Goal: Task Accomplishment & Management: Complete application form

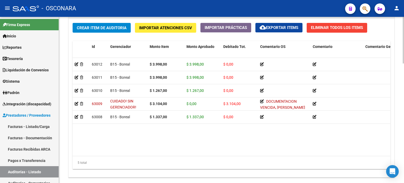
click at [85, 28] on span "Crear Item de Auditoria" at bounding box center [102, 28] width 50 height 5
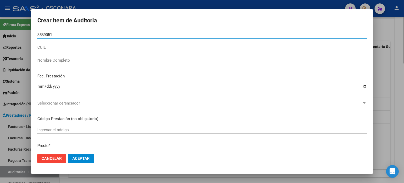
type input "35890513"
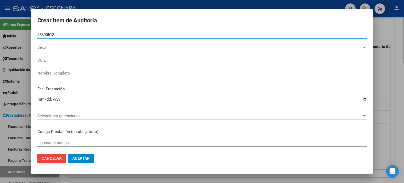
type input "20358905138"
type input "[PERSON_NAME]"
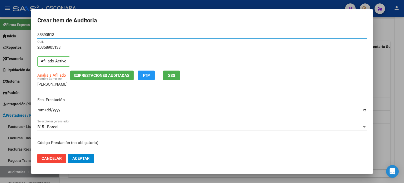
type input "35890513"
click at [168, 75] on button "SSS" at bounding box center [171, 75] width 17 height 10
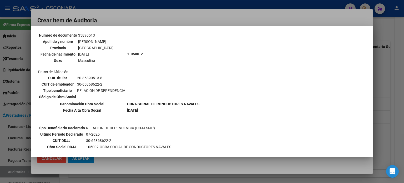
scroll to position [53, 0]
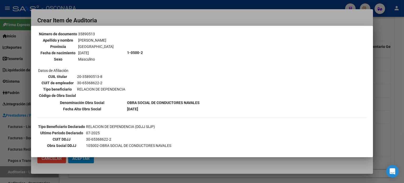
click at [377, 115] on div at bounding box center [202, 91] width 404 height 183
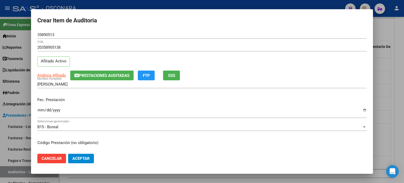
click at [39, 111] on input "Ingresar la fecha" at bounding box center [201, 112] width 329 height 8
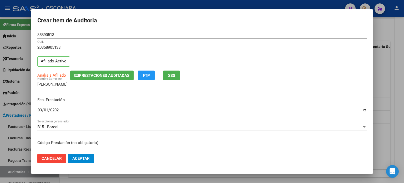
type input "[DATE]"
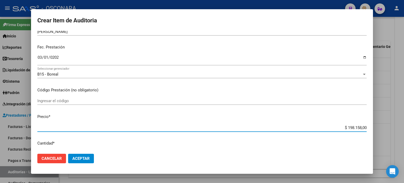
drag, startPoint x: 344, startPoint y: 127, endPoint x: 404, endPoint y: 127, distance: 60.2
click at [404, 127] on div "Crear Item de Auditoria 35890513 Nro Documento 20358905138 CUIL Afiliado Activo…" at bounding box center [202, 91] width 404 height 183
type input "$ 0,03"
type input "$ 0,39"
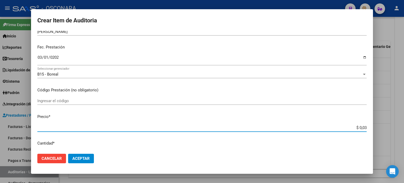
type input "$ 0,39"
type input "$ 3,99"
type input "$ 39,98"
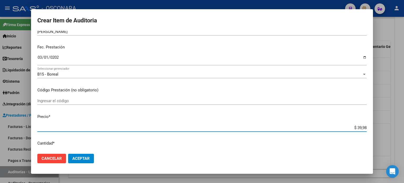
type input "$ 399,80"
type input "$ 3.998,00"
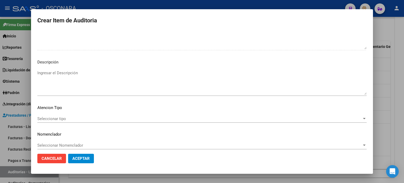
scroll to position [355, 0]
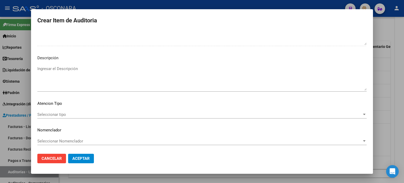
click at [76, 79] on textarea "Ingresar el Descripción" at bounding box center [201, 78] width 329 height 25
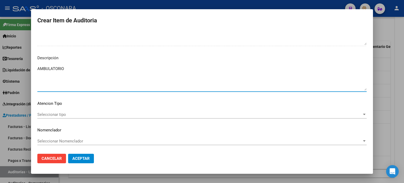
type textarea "AMBULATORIO"
click at [38, 117] on div "Seleccionar tipo Seleccionar tipo" at bounding box center [201, 114] width 329 height 8
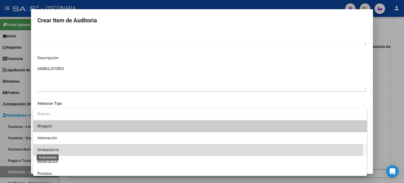
click at [44, 149] on span "Ambulatorio" at bounding box center [48, 149] width 22 height 5
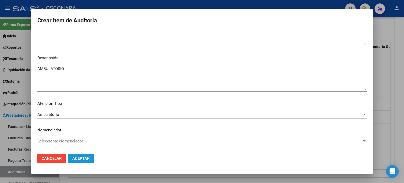
click at [79, 157] on span "Aceptar" at bounding box center [80, 158] width 17 height 5
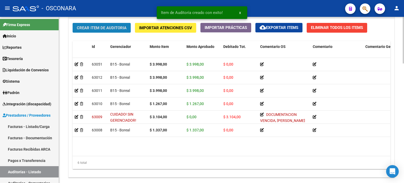
click at [107, 30] on button "Crear Item de Auditoria" at bounding box center [102, 28] width 58 height 10
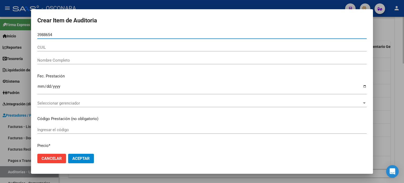
type input "39886543"
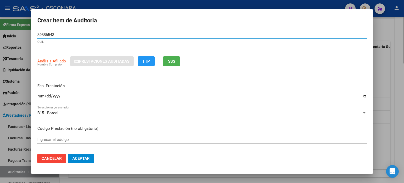
type input "20398865430"
type input "[PERSON_NAME]"
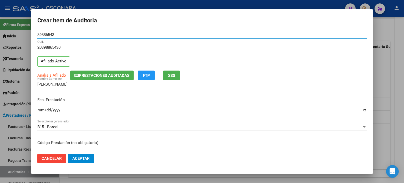
type input "39886543"
click at [165, 75] on button "SSS" at bounding box center [171, 75] width 17 height 10
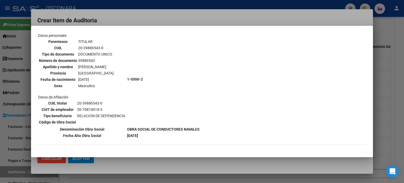
scroll to position [53, 0]
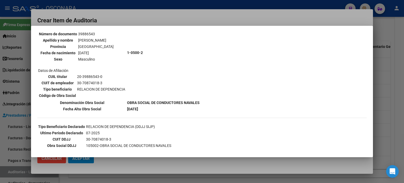
click at [392, 113] on div at bounding box center [202, 91] width 404 height 183
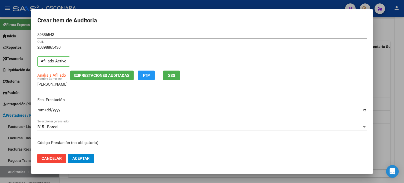
click at [41, 109] on input "Ingresar la fecha" at bounding box center [201, 112] width 329 height 8
type input "[DATE]"
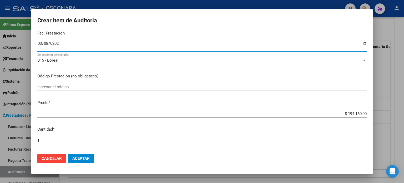
scroll to position [79, 0]
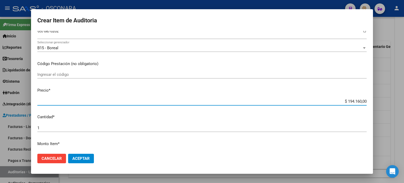
drag, startPoint x: 344, startPoint y: 102, endPoint x: 397, endPoint y: 99, distance: 52.9
click at [389, 101] on div "Crear Item de Auditoria 39886543 Nro Documento 20398865430 CUIL Afiliado Activo…" at bounding box center [202, 91] width 404 height 183
type input "$ 0,01"
type input "$ 0,03"
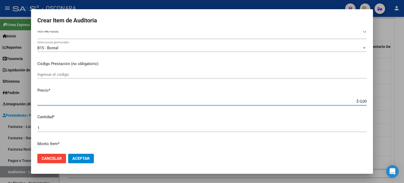
type input "$ 0,03"
type input "$ 0,39"
type input "$ 3,99"
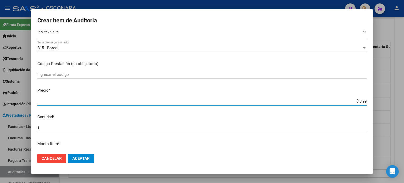
type input "$ 39,98"
type input "$ 399,80"
type input "$ 3.998,00"
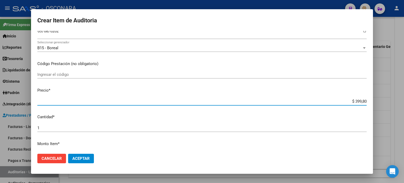
type input "$ 3.998,00"
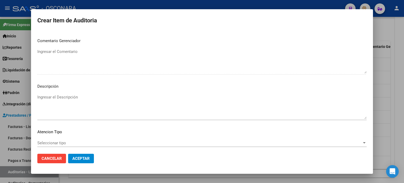
scroll to position [328, 0]
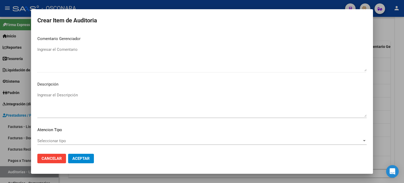
click at [80, 83] on p "Descripción" at bounding box center [201, 84] width 329 height 6
click at [77, 98] on textarea "Ingresar el Descripción" at bounding box center [201, 104] width 329 height 25
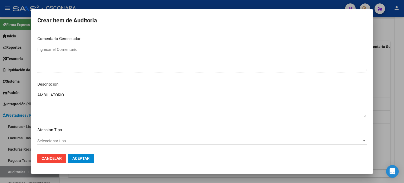
type textarea "AMBULATORIO"
click at [46, 134] on mat-dialog-content "39886543 Nro Documento 20398865430 CUIL Afiliado Activo Análisis Afiliado Prest…" at bounding box center [202, 90] width 342 height 119
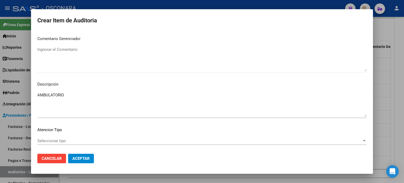
click at [45, 139] on span "Seleccionar tipo" at bounding box center [199, 140] width 325 height 5
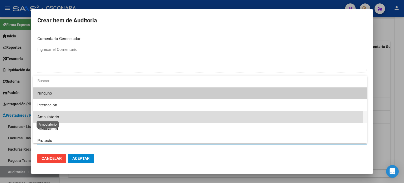
drag, startPoint x: 53, startPoint y: 114, endPoint x: 57, endPoint y: 121, distance: 8.1
click at [53, 115] on span "Ambulatorio" at bounding box center [48, 116] width 22 height 5
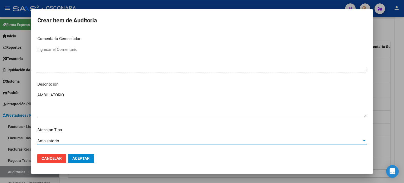
click at [82, 156] on span "Aceptar" at bounding box center [80, 158] width 17 height 5
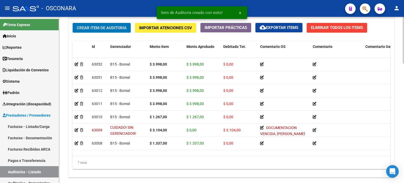
click at [86, 25] on span "Crear Item de Auditoria" at bounding box center [102, 27] width 50 height 5
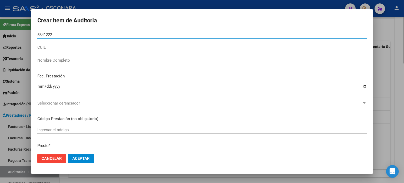
type input "58412228"
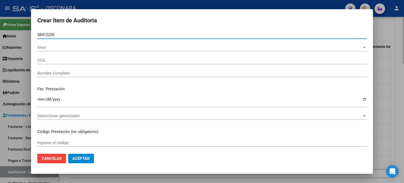
type input "27584122280"
type input "[PERSON_NAME]"
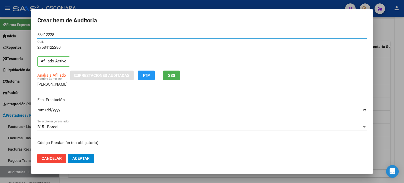
type input "58412228"
click at [169, 75] on span "SSS" at bounding box center [171, 75] width 7 height 5
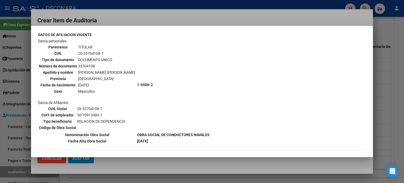
scroll to position [53, 0]
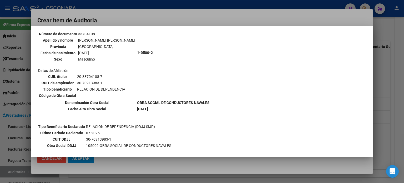
click at [398, 107] on div at bounding box center [202, 91] width 404 height 183
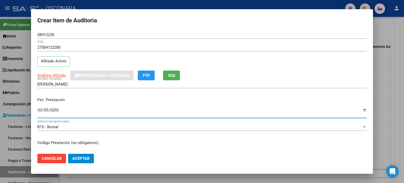
type input "[DATE]"
click at [39, 110] on input "[DATE]" at bounding box center [201, 112] width 329 height 8
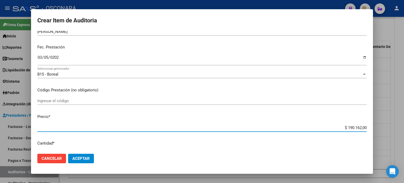
drag, startPoint x: 343, startPoint y: 127, endPoint x: 404, endPoint y: 117, distance: 61.4
click at [404, 117] on div "Crear Item de Auditoria 58412228 Nro Documento 27584122280 CUIL Afiliado Activo…" at bounding box center [202, 91] width 404 height 183
type input "$ 0,09"
type input "$ 0,91"
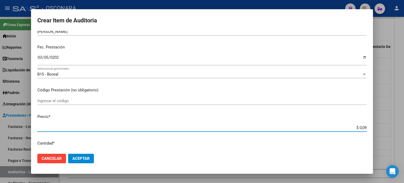
type input "$ 0,91"
type input "$ 9,18"
type input "$ 91,87"
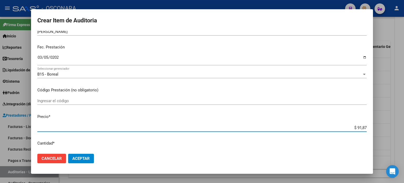
type input "$ 918,73"
type input "$ 9.187,30"
type input "$ 91.873,00"
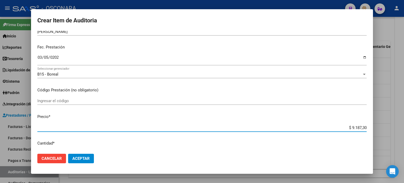
type input "$ 91.873,00"
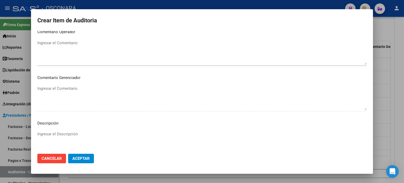
scroll to position [355, 0]
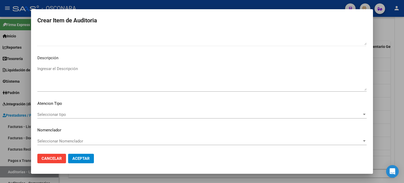
click at [117, 77] on textarea "Ingresar el Descripción" at bounding box center [201, 78] width 329 height 25
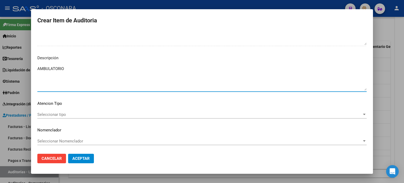
type textarea "AMBULATORIO"
click at [52, 115] on span "Seleccionar tipo" at bounding box center [199, 114] width 325 height 5
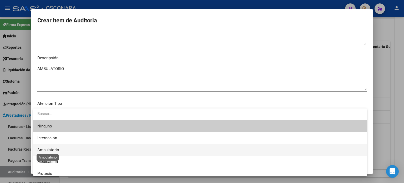
click at [49, 148] on span "Ambulatorio" at bounding box center [48, 149] width 22 height 5
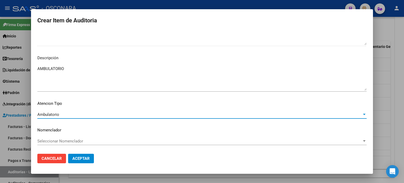
click at [77, 161] on span "Aceptar" at bounding box center [80, 158] width 17 height 5
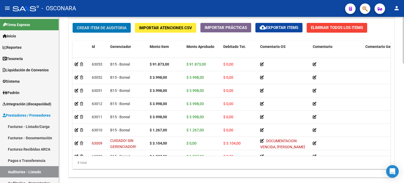
click at [100, 26] on span "Crear Item de Auditoria" at bounding box center [102, 28] width 50 height 5
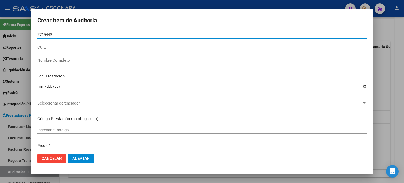
type input "27154435"
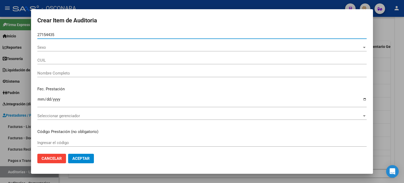
type input "27271544354"
type input "[PERSON_NAME] DEL V. -"
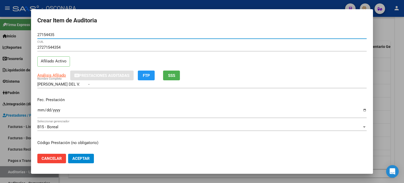
type input "27154435"
click at [172, 78] on button "SSS" at bounding box center [171, 75] width 17 height 10
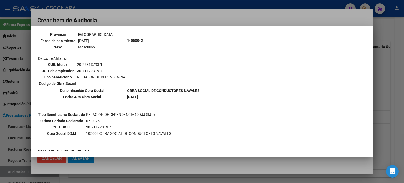
scroll to position [79, 0]
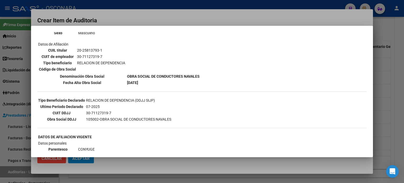
click at [396, 127] on div at bounding box center [202, 91] width 404 height 183
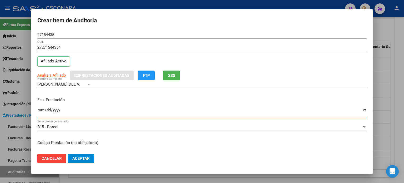
click at [42, 111] on input "Ingresar la fecha" at bounding box center [201, 112] width 329 height 8
type input "[DATE]"
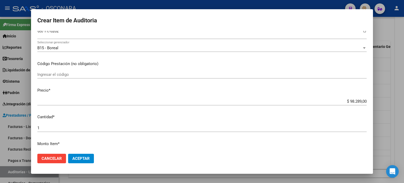
click at [361, 101] on input "$ 98.289,00" at bounding box center [201, 101] width 329 height 5
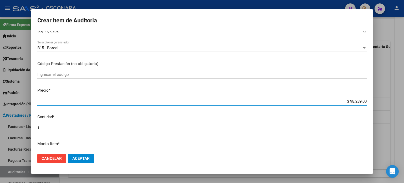
type input "$ 0,10"
type input "$ 1,20"
type input "$ 12,60"
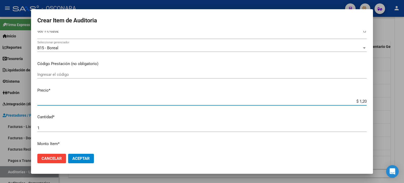
type input "$ 12,60"
type input "$ 126,70"
type input "$ 1.267,00"
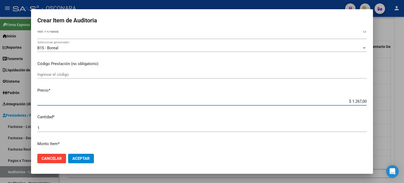
type input "$ 12.670,00"
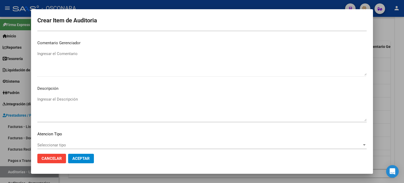
scroll to position [355, 0]
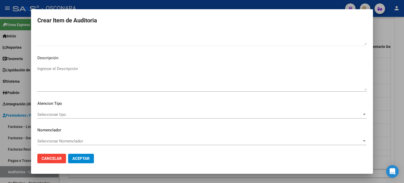
click at [121, 80] on textarea "Ingresar el Descripción" at bounding box center [201, 78] width 329 height 25
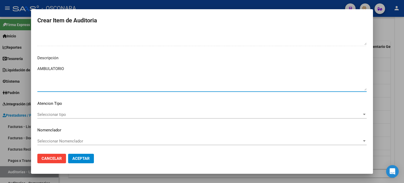
type textarea "AMBULATORIO"
click at [40, 116] on span "Seleccionar tipo" at bounding box center [199, 114] width 325 height 5
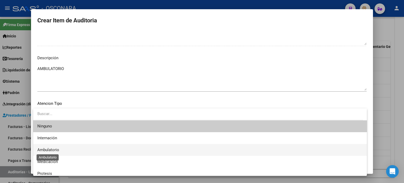
click at [56, 150] on span "Ambulatorio" at bounding box center [48, 149] width 22 height 5
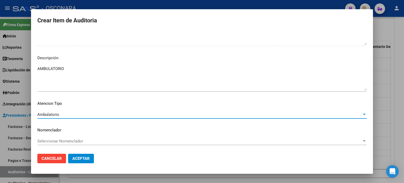
click at [82, 160] on span "Aceptar" at bounding box center [80, 158] width 17 height 5
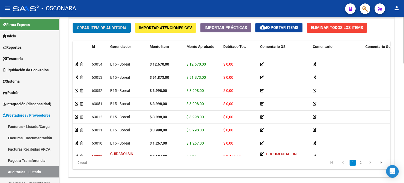
click at [78, 29] on span "Crear Item de Auditoria" at bounding box center [102, 28] width 50 height 5
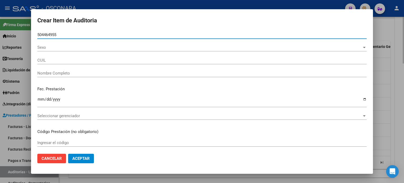
type input "50446495"
type input "20504464955"
type input "[PERSON_NAME] [PERSON_NAME]"
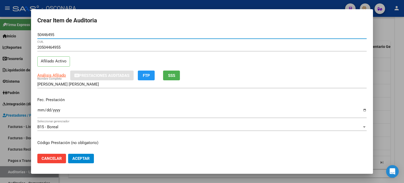
type input "50446495"
click at [41, 109] on input "Ingresar la fecha" at bounding box center [201, 112] width 329 height 8
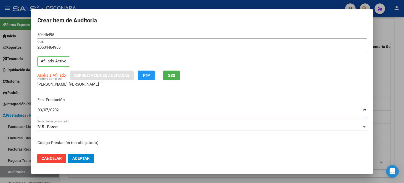
type input "[DATE]"
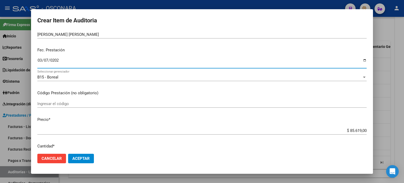
scroll to position [53, 0]
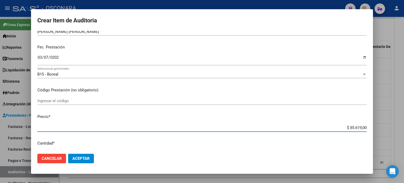
drag, startPoint x: 345, startPoint y: 127, endPoint x: 404, endPoint y: 125, distance: 58.7
click at [404, 126] on div "Crear Item de Auditoria 50446495 Nro Documento 20504464955 CUIL Afiliado Activo…" at bounding box center [202, 91] width 404 height 183
type input "$ 0,03"
type input "$ 0,39"
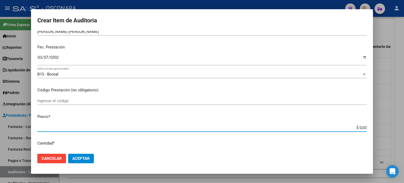
type input "$ 0,39"
type input "$ 3,99"
type input "$ 39,98"
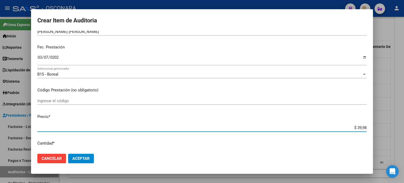
type input "$ 399,80"
type input "$ 3.998,00"
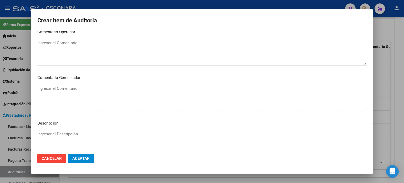
scroll to position [355, 0]
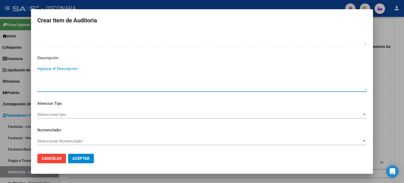
click at [91, 79] on textarea "Ingresar el Descripción" at bounding box center [201, 78] width 329 height 25
type textarea "AMBULATORIO"
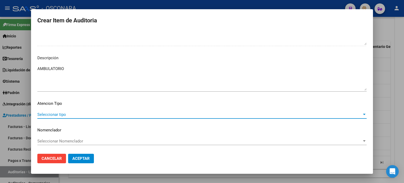
click at [59, 113] on span "Seleccionar tipo" at bounding box center [199, 114] width 325 height 5
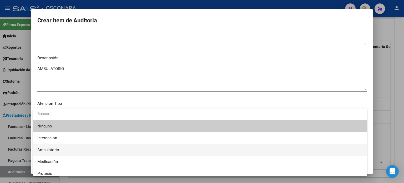
click at [46, 149] on span "Ambulatorio" at bounding box center [48, 149] width 22 height 5
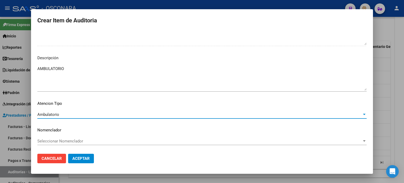
click at [79, 154] on button "Aceptar" at bounding box center [81, 158] width 26 height 9
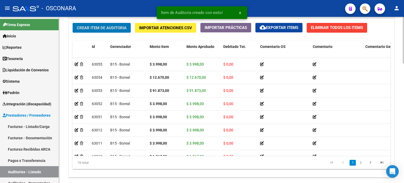
click at [102, 25] on span "Crear Item de Auditoria" at bounding box center [102, 27] width 50 height 5
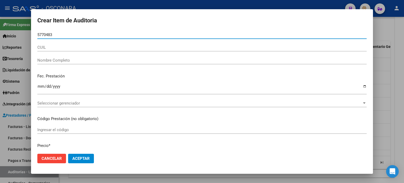
type input "57704839"
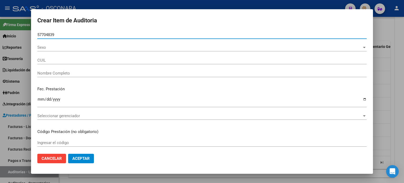
type input "27577048393"
type input "[PERSON_NAME]"
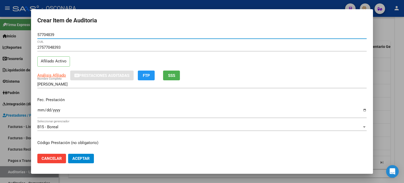
type input "57704839"
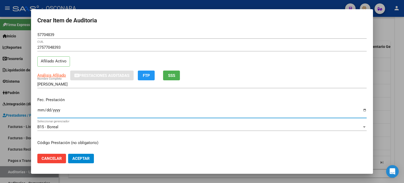
click at [38, 112] on input "Ingresar la fecha" at bounding box center [201, 112] width 329 height 8
type input "[DATE]"
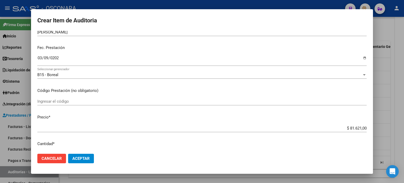
scroll to position [53, 0]
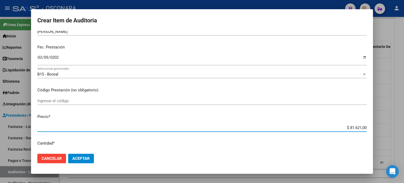
drag, startPoint x: 346, startPoint y: 127, endPoint x: 404, endPoint y: 127, distance: 58.1
click at [404, 127] on div "Crear Item de Auditoria 57704839 Nro Documento 27577048393 CUIL Afiliado Activo…" at bounding box center [202, 91] width 404 height 183
type input "$ 0,03"
type input "$ 0,39"
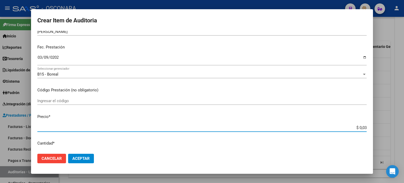
type input "$ 0,39"
type input "$ 3,99"
type input "$ 39,98"
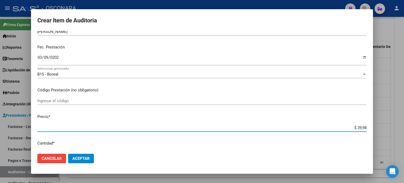
type input "$ 399,80"
type input "$ 3.998,00"
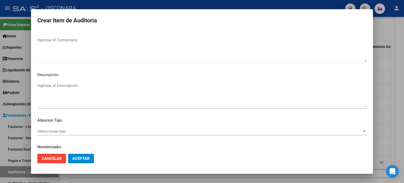
scroll to position [355, 0]
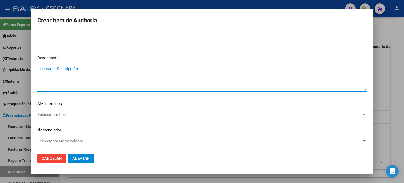
click at [73, 71] on textarea "Ingresar el Descripción" at bounding box center [201, 78] width 329 height 25
type textarea "AMBULATORIO"
click at [47, 115] on span "Seleccionar tipo" at bounding box center [199, 114] width 325 height 5
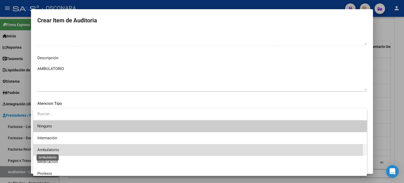
drag, startPoint x: 45, startPoint y: 149, endPoint x: 61, endPoint y: 160, distance: 19.1
click at [45, 150] on span "Ambulatorio" at bounding box center [48, 149] width 22 height 5
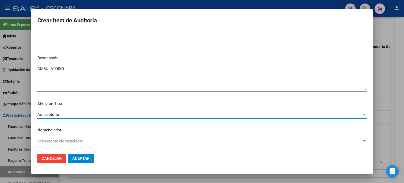
click at [73, 165] on mat-dialog-actions "Cancelar Aceptar" at bounding box center [201, 158] width 329 height 18
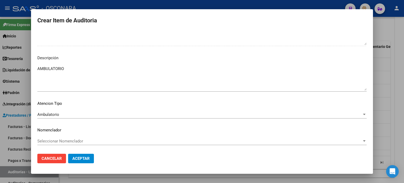
click at [78, 160] on span "Aceptar" at bounding box center [80, 158] width 17 height 5
